Goal: Find specific page/section: Find specific page/section

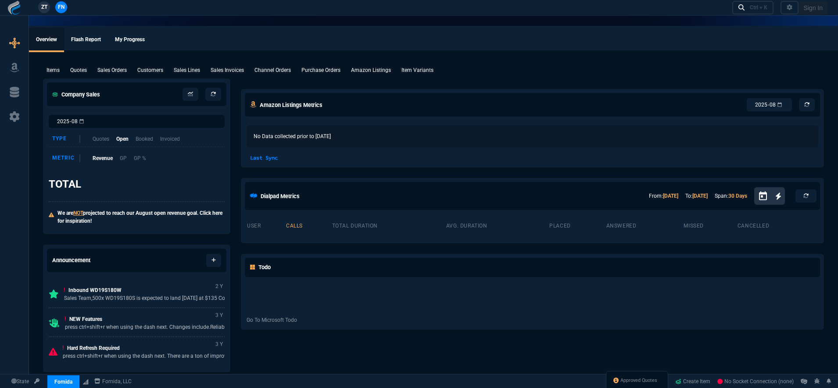
select select "19: totals"
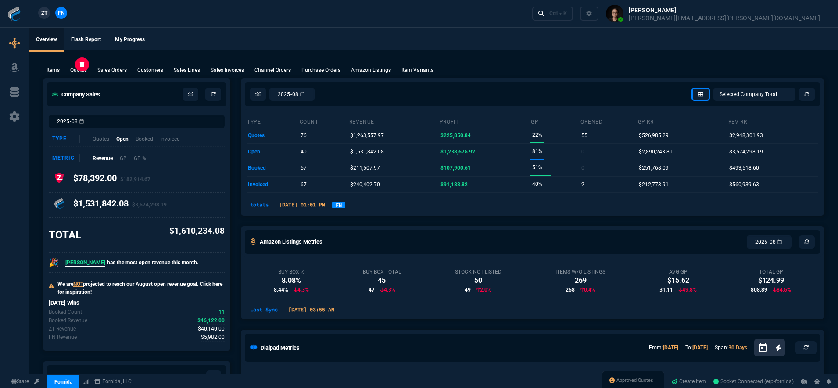
click at [78, 71] on p "Quotes" at bounding box center [78, 70] width 17 height 8
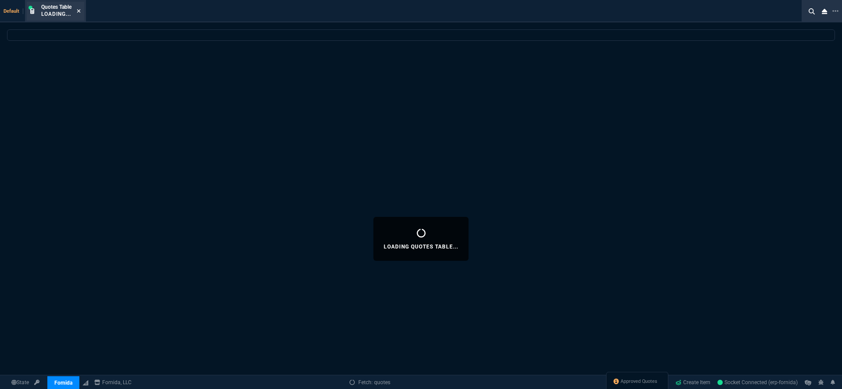
select select
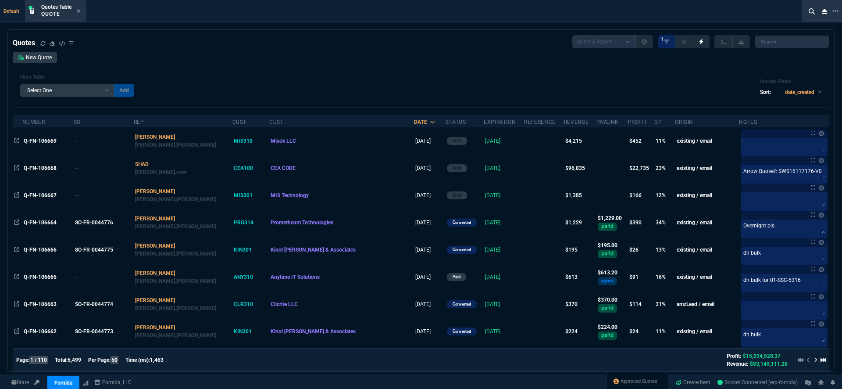
click at [80, 11] on icon at bounding box center [79, 10] width 4 height 5
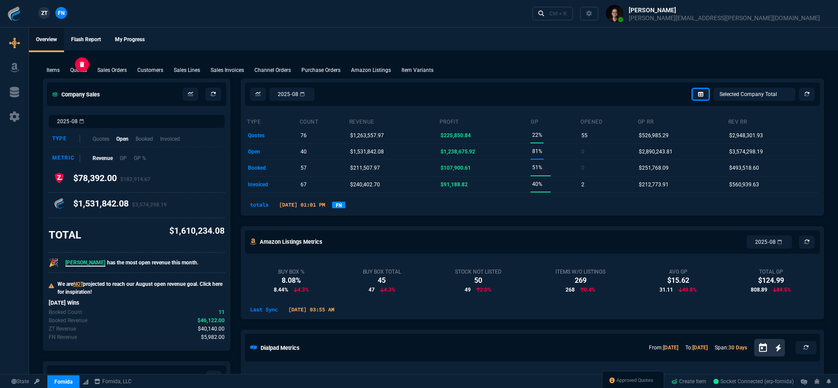
click at [78, 71] on p "Quotes" at bounding box center [78, 70] width 17 height 8
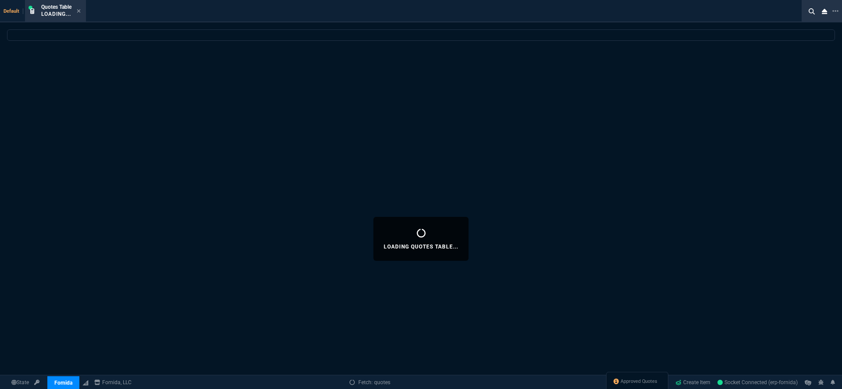
select select
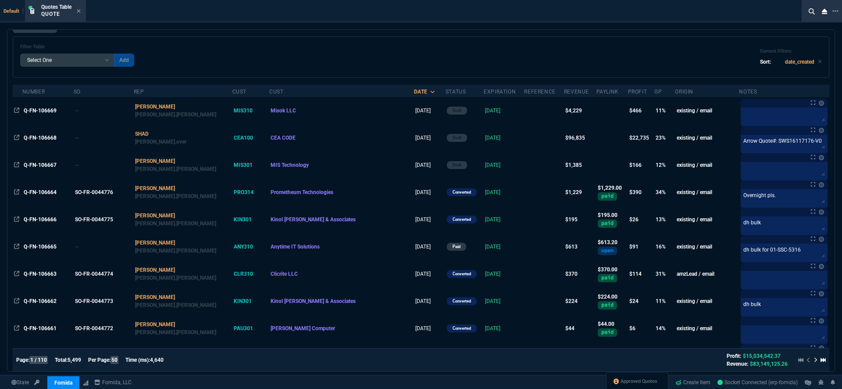
scroll to position [72, 0]
